Goal: Browse casually: Explore the website without a specific task or goal

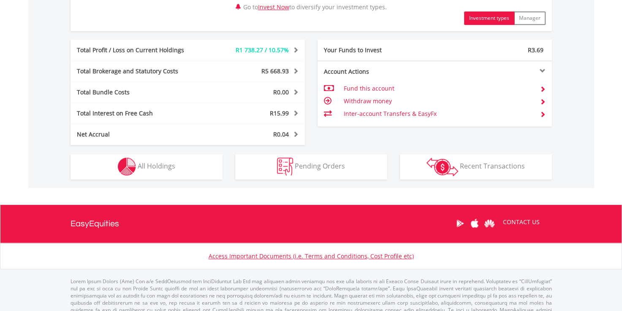
scroll to position [422, 0]
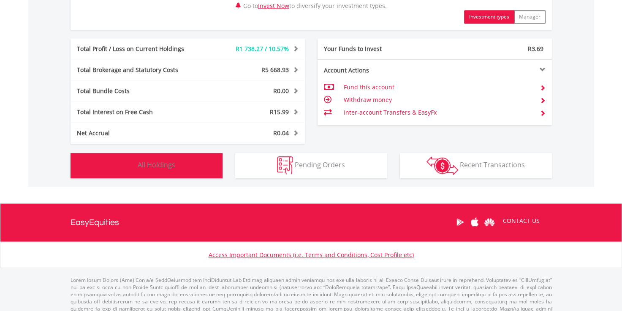
click at [159, 165] on span "All Holdings" at bounding box center [157, 164] width 38 height 9
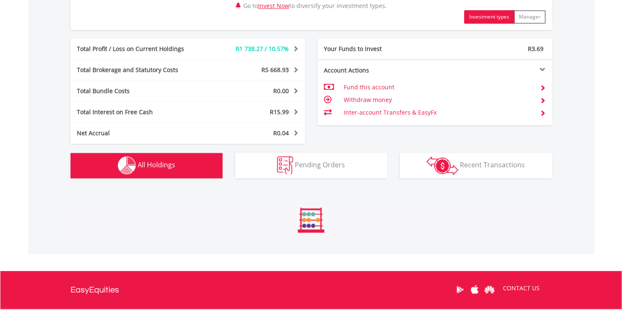
scroll to position [625, 0]
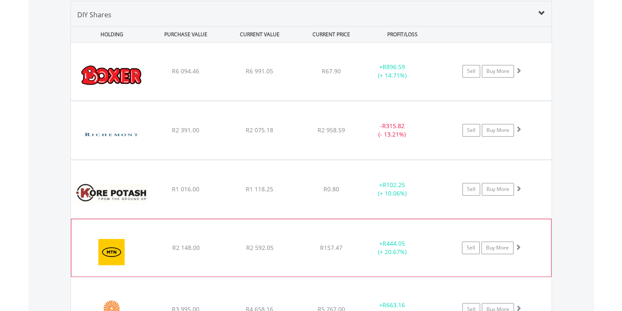
click at [123, 239] on img at bounding box center [112, 252] width 73 height 45
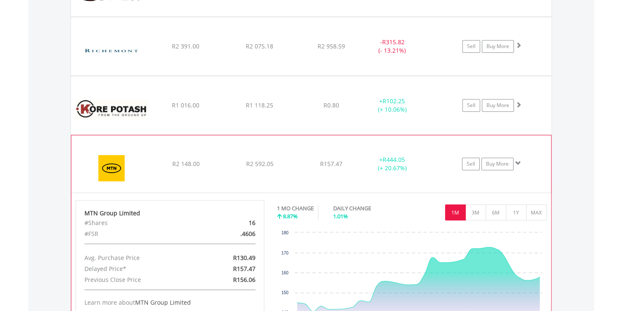
scroll to position [709, 0]
click at [116, 173] on img at bounding box center [112, 168] width 73 height 45
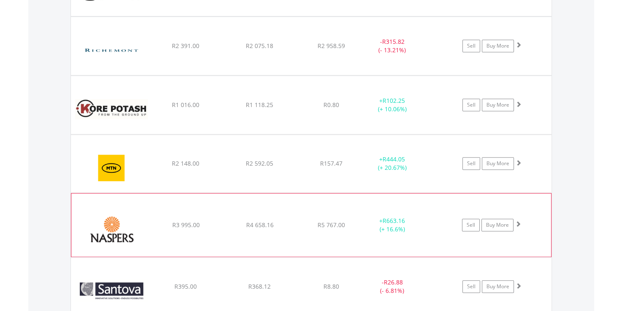
click at [119, 219] on img at bounding box center [112, 229] width 73 height 51
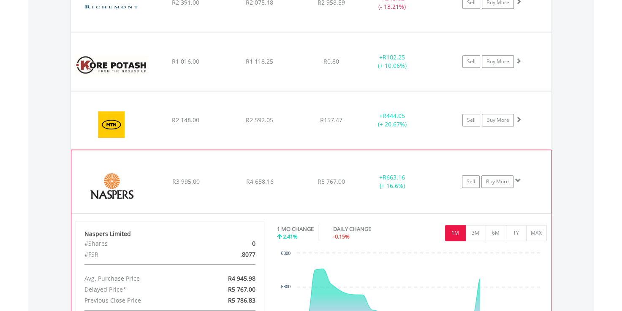
scroll to position [794, 0]
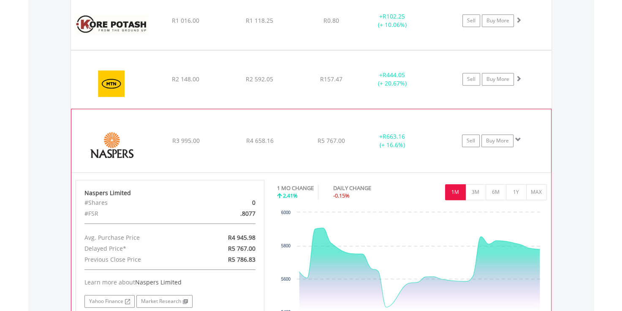
click at [109, 133] on img at bounding box center [112, 145] width 73 height 51
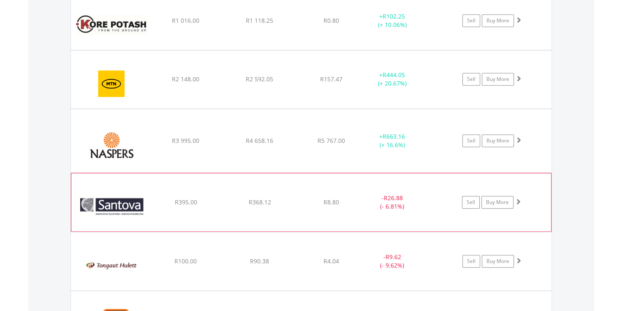
click at [111, 202] on img at bounding box center [112, 207] width 73 height 46
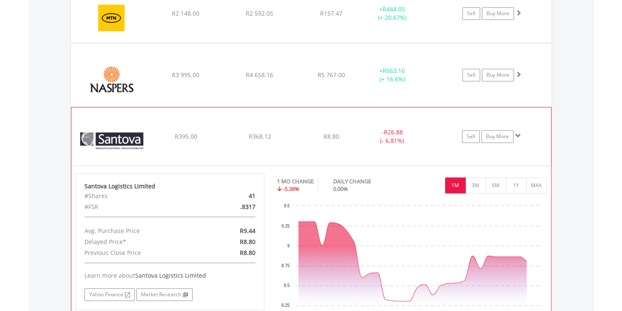
scroll to position [878, 0]
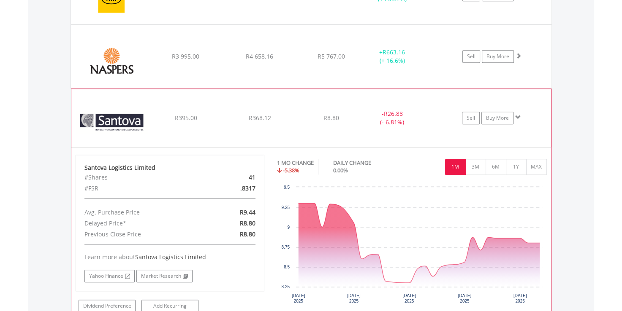
click at [100, 115] on img at bounding box center [112, 123] width 73 height 46
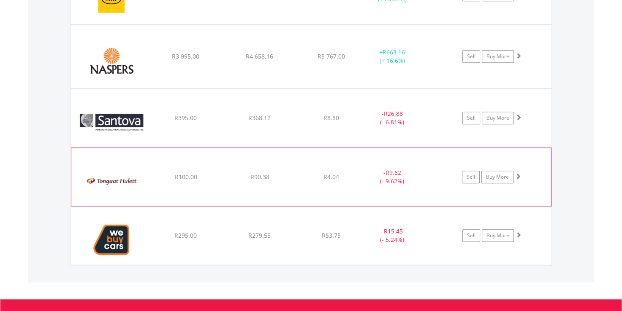
click at [103, 190] on img at bounding box center [112, 182] width 73 height 46
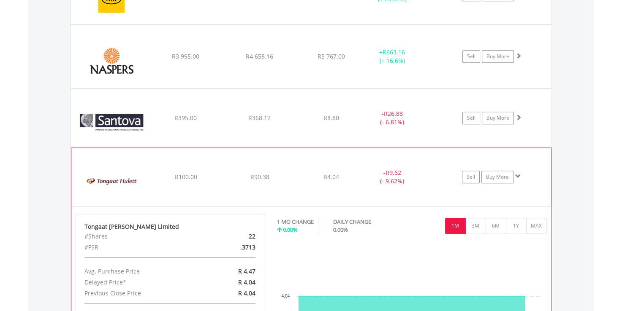
click at [109, 183] on img at bounding box center [112, 182] width 73 height 46
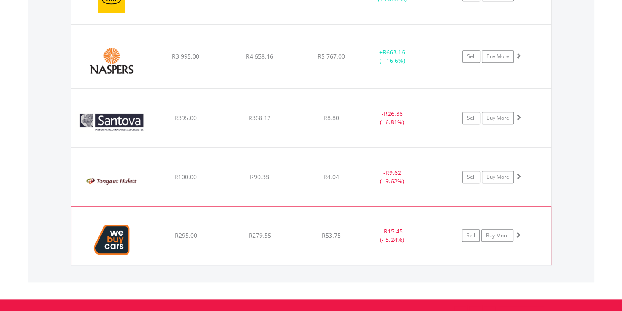
click at [113, 235] on img at bounding box center [112, 240] width 73 height 45
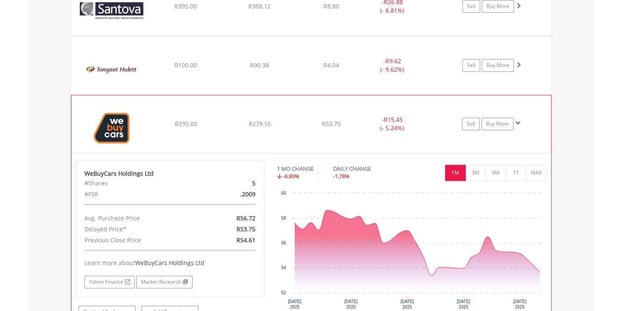
scroll to position [1005, 0]
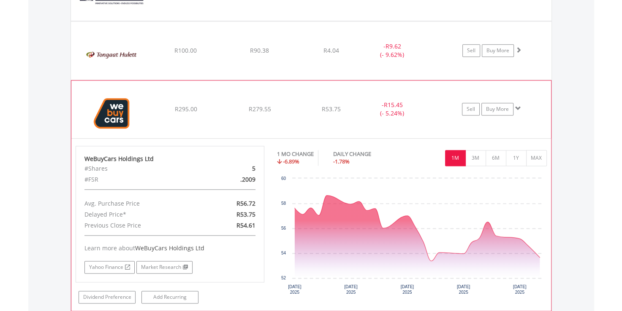
click at [101, 117] on img at bounding box center [112, 113] width 73 height 45
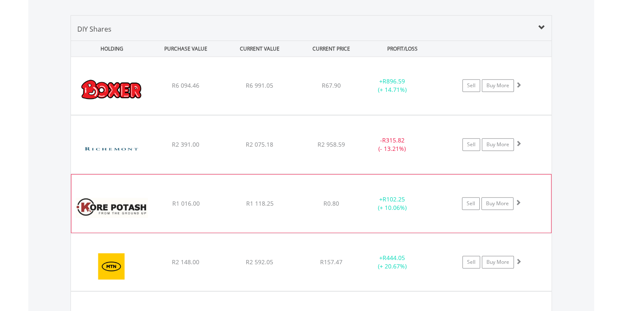
scroll to position [564, 0]
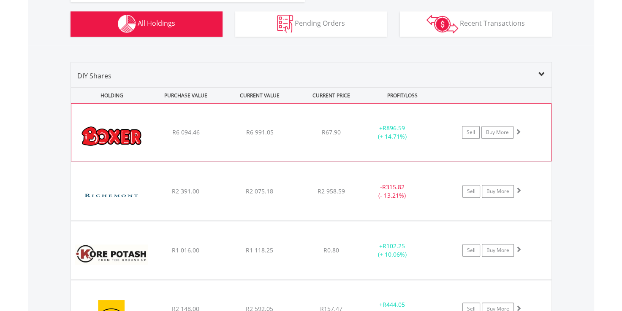
click at [100, 134] on img at bounding box center [112, 136] width 73 height 45
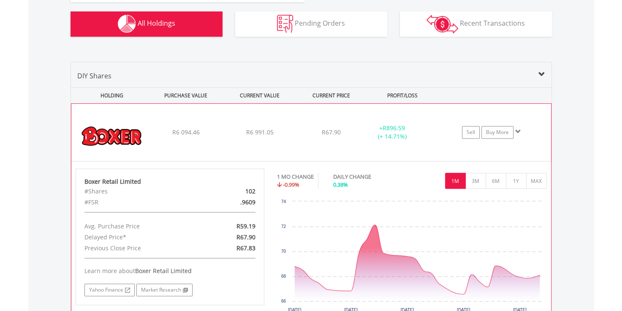
click at [118, 139] on img at bounding box center [112, 136] width 73 height 45
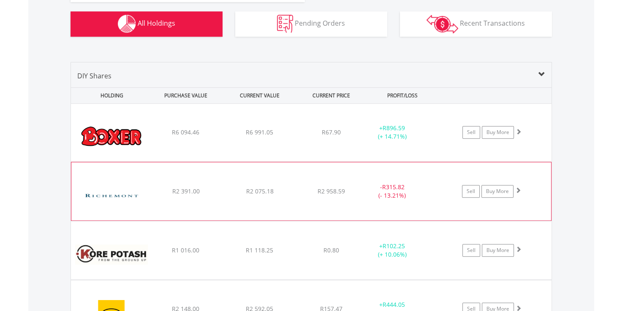
click at [116, 192] on img at bounding box center [112, 196] width 73 height 46
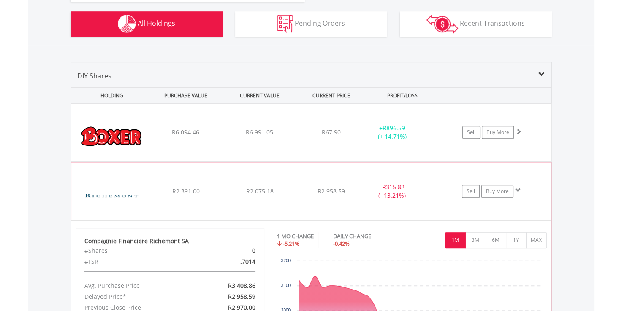
scroll to position [606, 0]
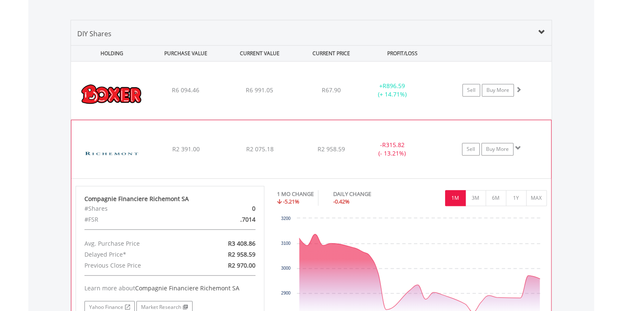
click at [117, 152] on img at bounding box center [112, 154] width 73 height 46
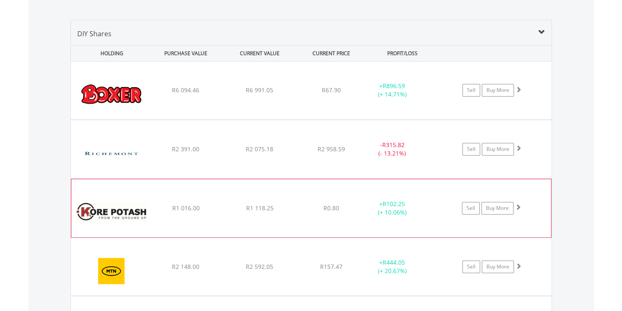
click at [109, 210] on img at bounding box center [112, 213] width 73 height 46
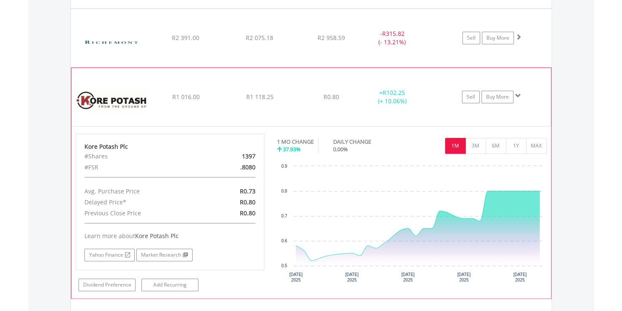
scroll to position [733, 0]
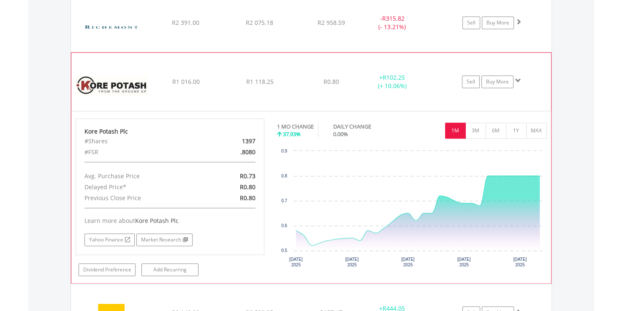
click at [96, 79] on img at bounding box center [112, 86] width 73 height 46
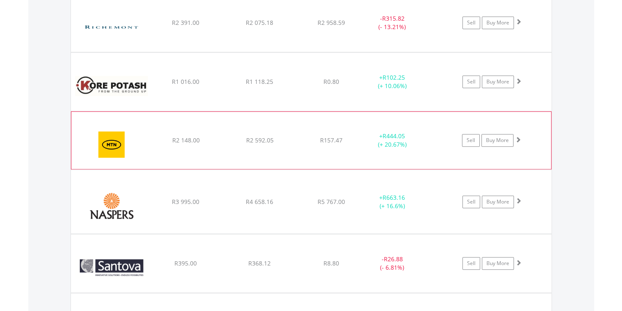
click at [113, 146] on img at bounding box center [112, 144] width 73 height 45
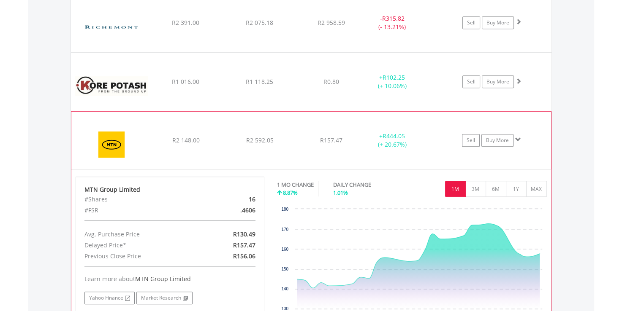
click at [113, 146] on img at bounding box center [112, 144] width 73 height 45
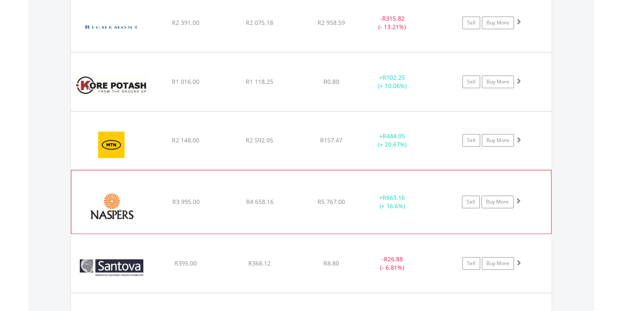
click at [109, 212] on img at bounding box center [112, 206] width 73 height 51
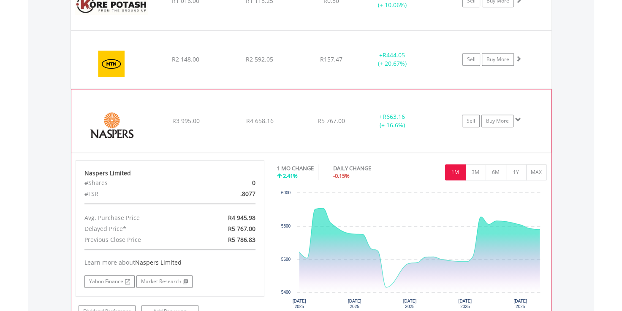
scroll to position [817, 0]
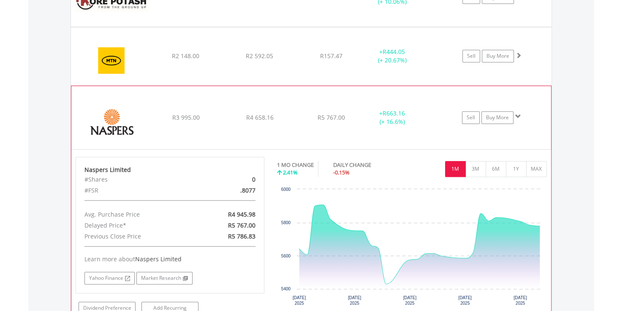
click at [113, 128] on img at bounding box center [112, 122] width 73 height 51
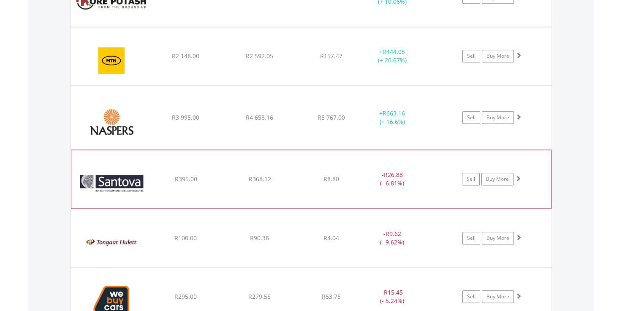
click at [115, 196] on img at bounding box center [112, 184] width 73 height 46
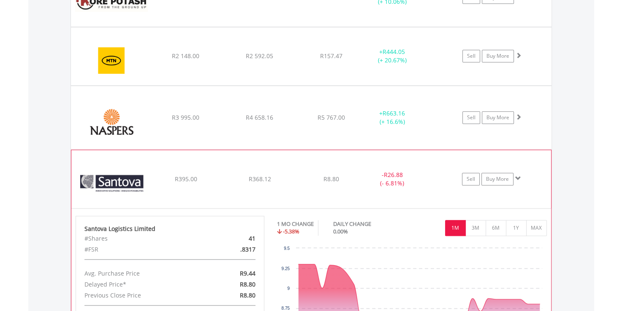
click at [118, 183] on img at bounding box center [112, 184] width 73 height 46
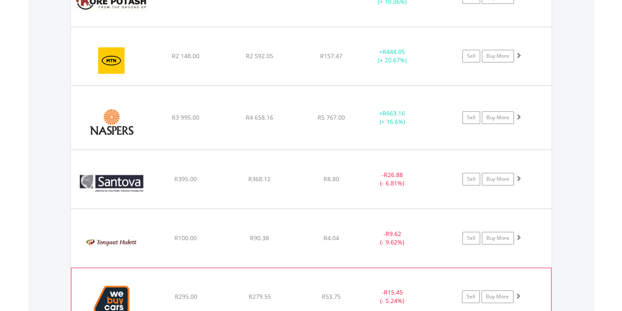
click at [117, 291] on img at bounding box center [112, 301] width 73 height 45
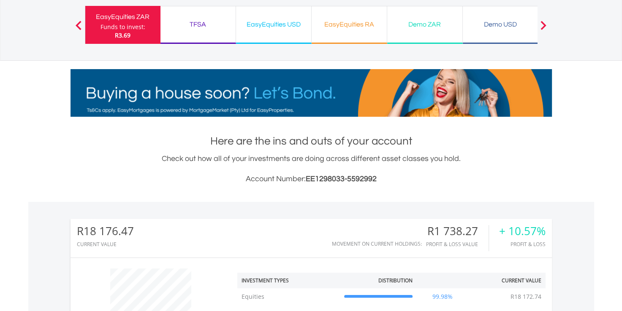
scroll to position [51, 0]
